Goal: Find specific page/section: Find specific page/section

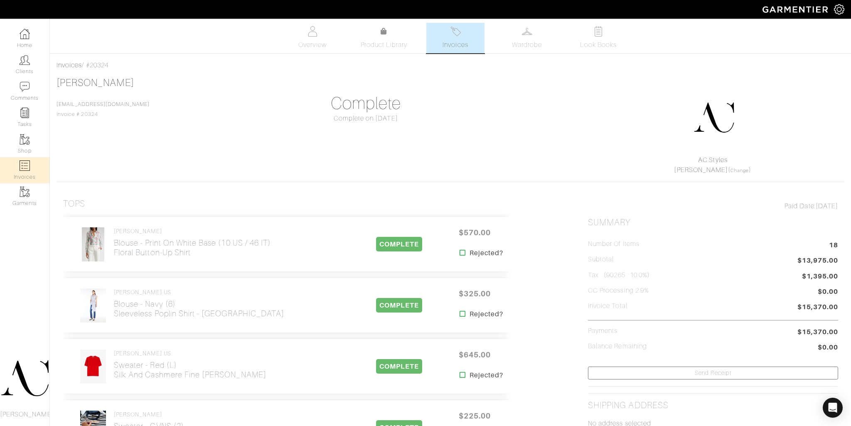
click at [27, 165] on img at bounding box center [25, 165] width 10 height 10
select select
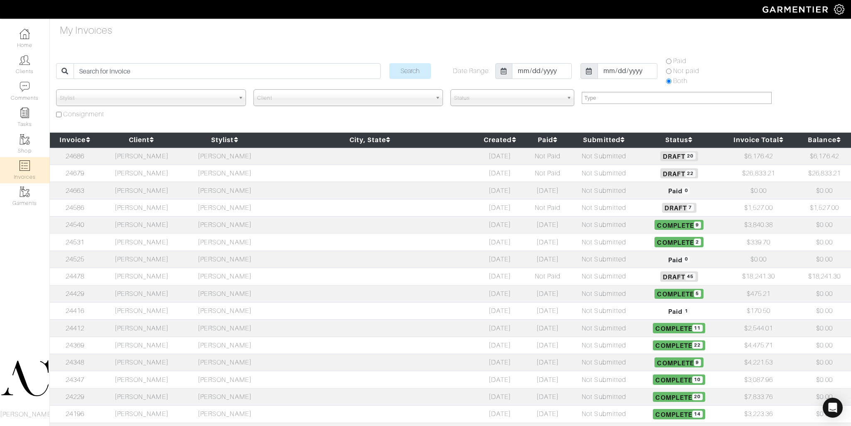
click at [146, 161] on td "[PERSON_NAME]" at bounding box center [141, 155] width 83 height 17
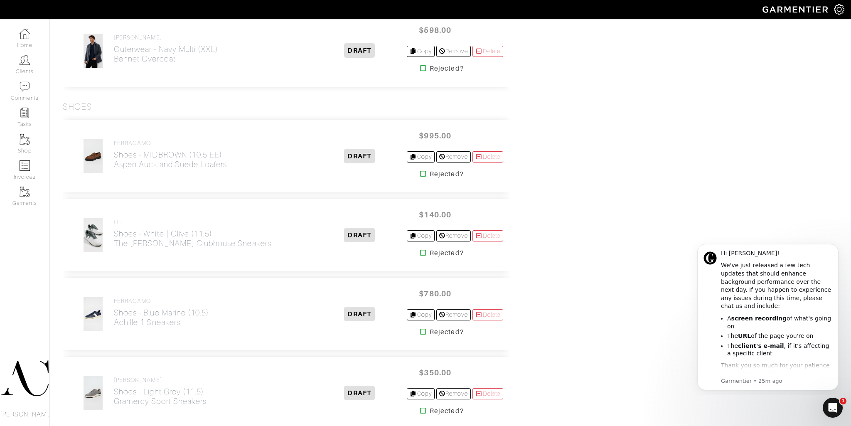
scroll to position [1612, 0]
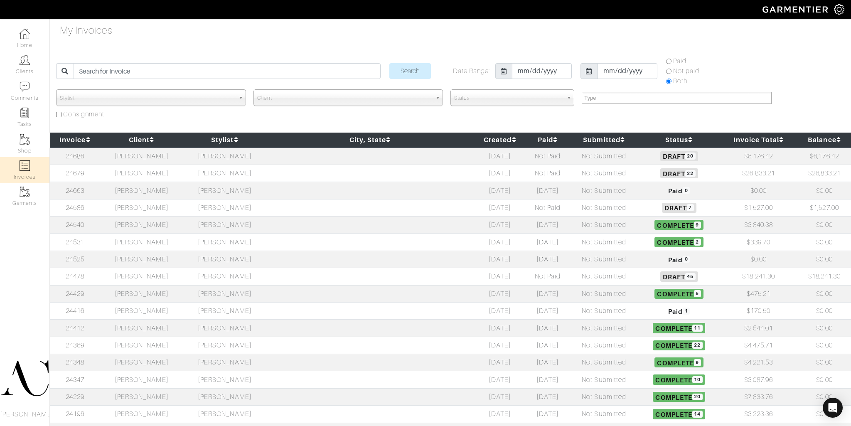
select select
click at [156, 173] on td "[PERSON_NAME]" at bounding box center [141, 173] width 83 height 17
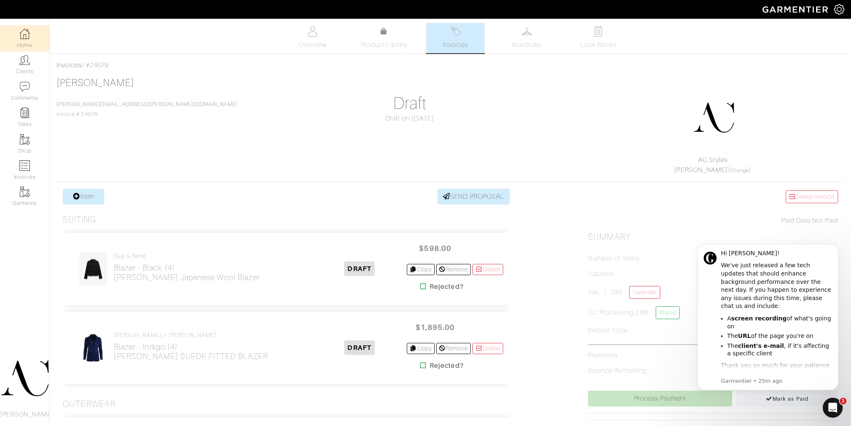
click at [28, 35] on img at bounding box center [25, 34] width 10 height 10
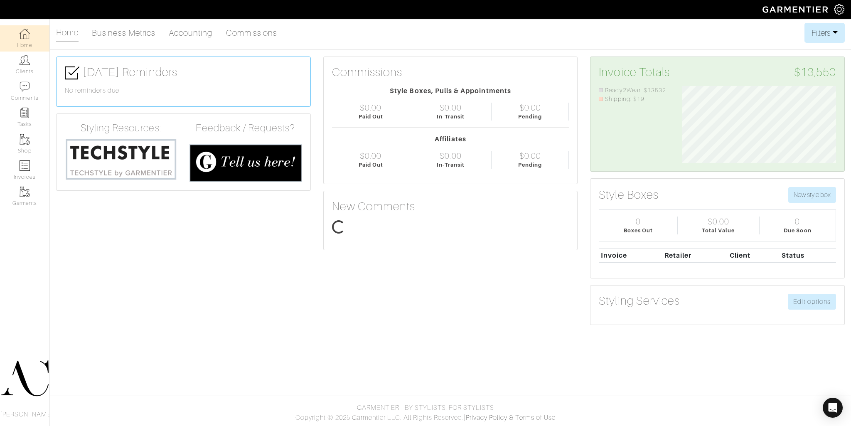
scroll to position [77, 166]
